Goal: Task Accomplishment & Management: Manage account settings

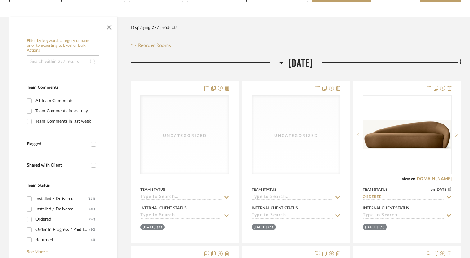
scroll to position [188, 0]
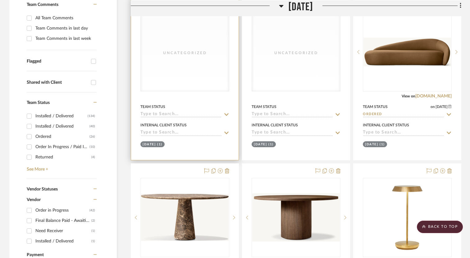
click at [173, 46] on div "Uncategorized" at bounding box center [185, 52] width 88 height 78
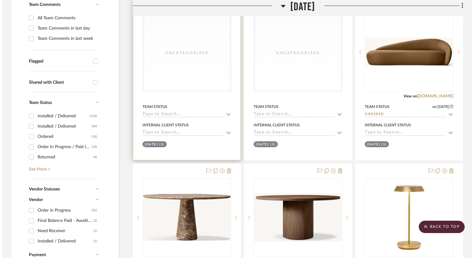
scroll to position [0, 0]
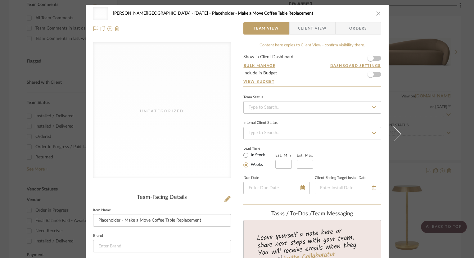
click at [376, 13] on icon "close" at bounding box center [378, 13] width 5 height 5
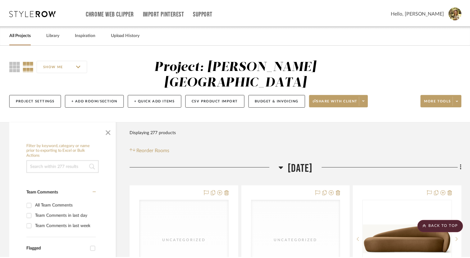
scroll to position [188, 0]
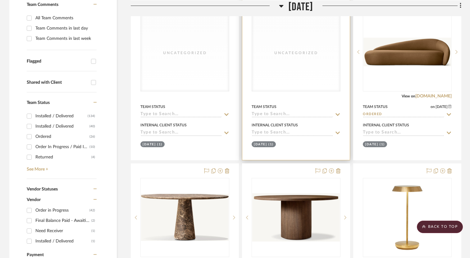
click at [276, 55] on div "Uncategorized" at bounding box center [296, 52] width 88 height 78
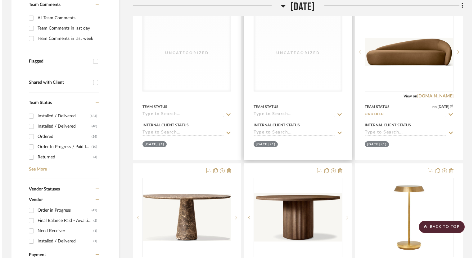
scroll to position [0, 0]
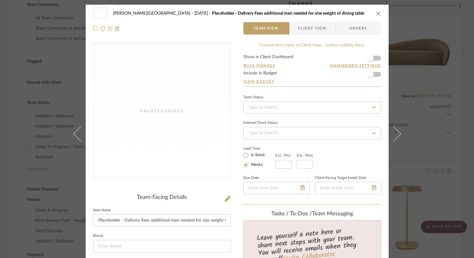
click at [376, 15] on icon "close" at bounding box center [378, 13] width 5 height 5
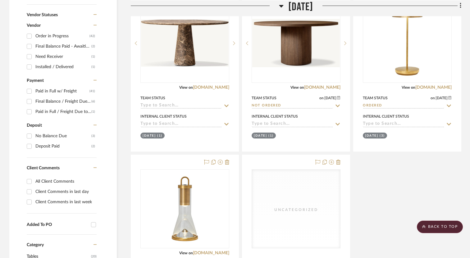
scroll to position [396, 0]
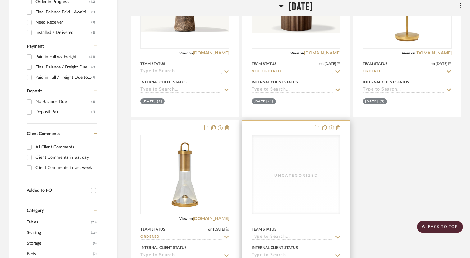
click at [282, 145] on div "Uncategorized" at bounding box center [296, 174] width 88 height 78
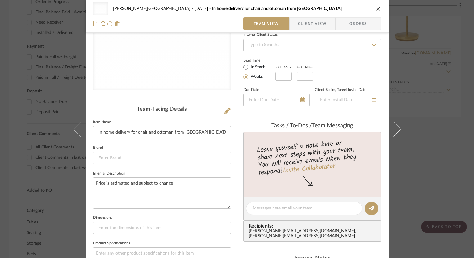
scroll to position [0, 0]
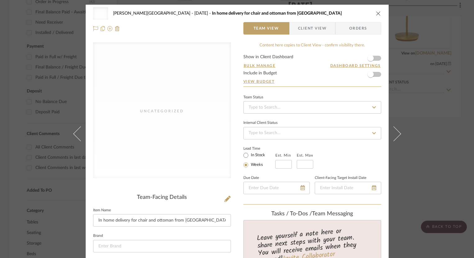
click at [378, 14] on icon "close" at bounding box center [378, 13] width 5 height 5
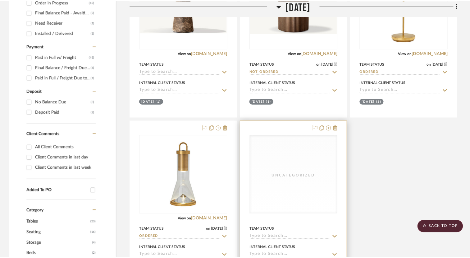
scroll to position [396, 0]
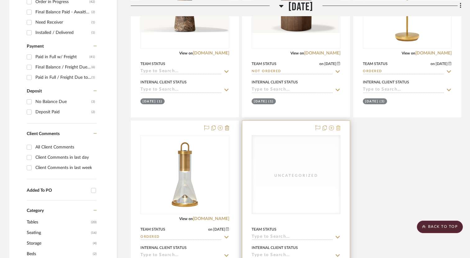
click at [338, 125] on icon at bounding box center [338, 127] width 4 height 5
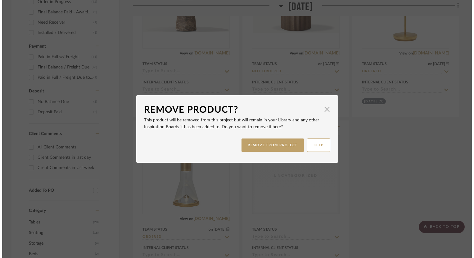
scroll to position [0, 0]
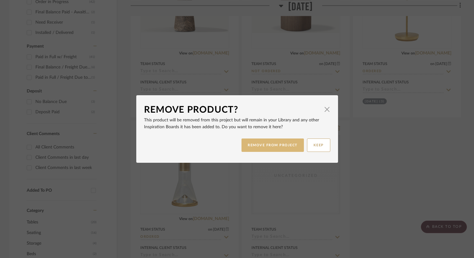
click at [278, 144] on button "REMOVE FROM PROJECT" at bounding box center [273, 144] width 62 height 13
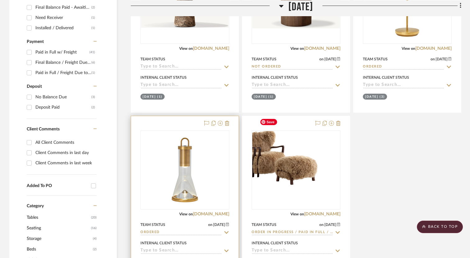
scroll to position [406, 0]
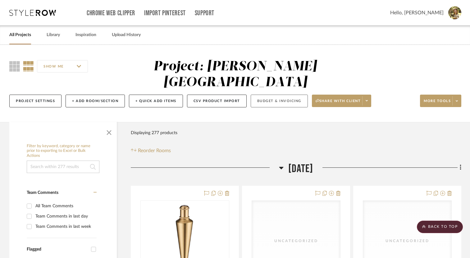
click at [293, 94] on button "Budget & Invoicing" at bounding box center [279, 100] width 57 height 13
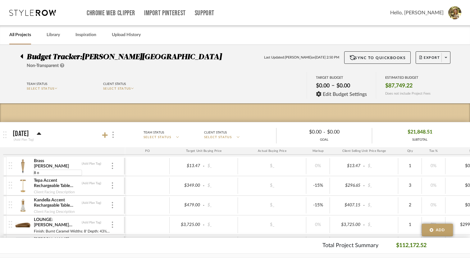
type input "8 oz"
click at [74, 154] on div "PO Target Unit Buying Price Actual Buying Price Markup Client Selling Unit Pric…" at bounding box center [324, 150] width 642 height 7
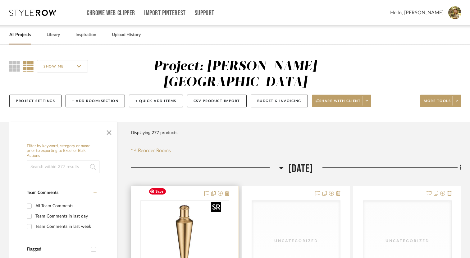
click at [177, 201] on img "0" at bounding box center [185, 240] width 78 height 78
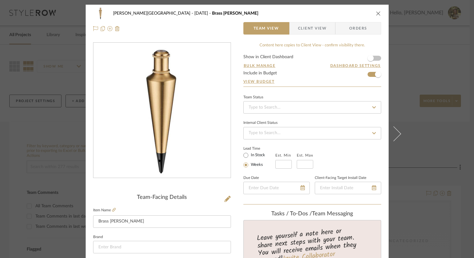
click at [379, 14] on button "close" at bounding box center [379, 14] width 6 height 6
